Goal: Information Seeking & Learning: Learn about a topic

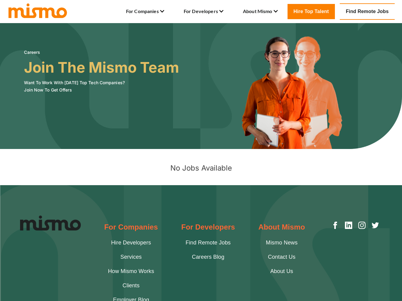
click at [44, 91] on h6 "Want To Work With [DATE] Top Tech Companies? Join Now To Get Offers" at bounding box center [101, 86] width 155 height 15
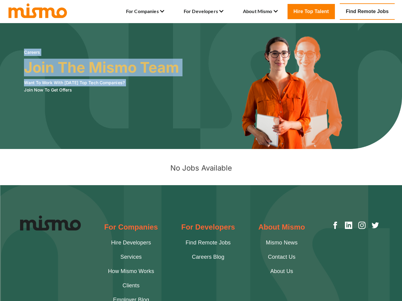
click at [44, 91] on h6 "Want To Work With [DATE] Top Tech Companies? Join Now To Get Offers" at bounding box center [101, 86] width 155 height 15
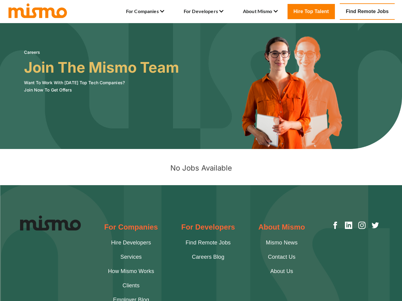
click at [66, 83] on h6 "Want To Work With [DATE] Top Tech Companies? Join Now To Get Offers" at bounding box center [101, 86] width 155 height 15
click at [82, 72] on h3 "Join The Mismo Team" at bounding box center [101, 67] width 155 height 17
click at [84, 70] on h3 "Join The Mismo Team" at bounding box center [101, 67] width 155 height 17
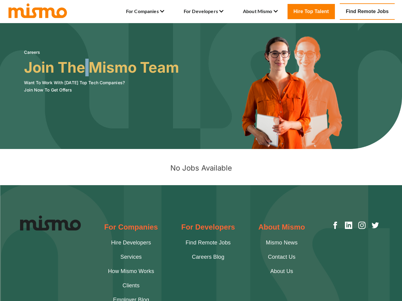
click at [84, 70] on h3 "Join The Mismo Team" at bounding box center [101, 67] width 155 height 17
click at [31, 90] on h6 "Want To Work With [DATE] Top Tech Companies? Join Now To Get Offers" at bounding box center [101, 86] width 155 height 15
click at [192, 73] on img at bounding box center [201, 86] width 402 height 126
